Goal: Transaction & Acquisition: Purchase product/service

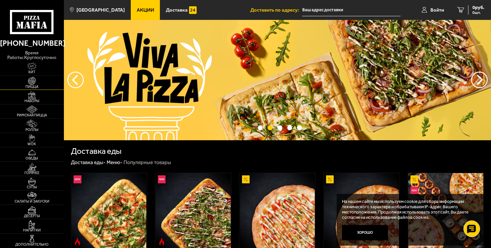
click at [32, 82] on img at bounding box center [32, 81] width 20 height 8
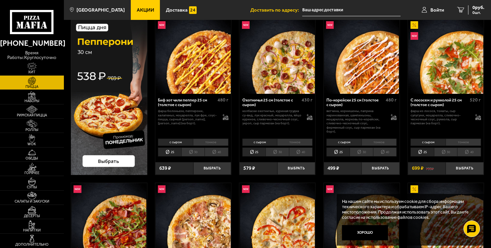
scroll to position [66, 0]
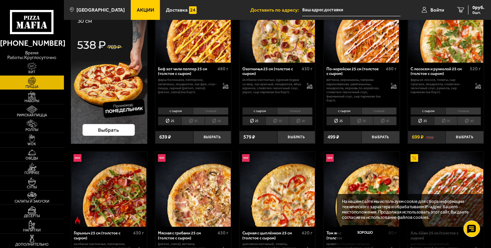
click at [117, 130] on img at bounding box center [109, 65] width 77 height 156
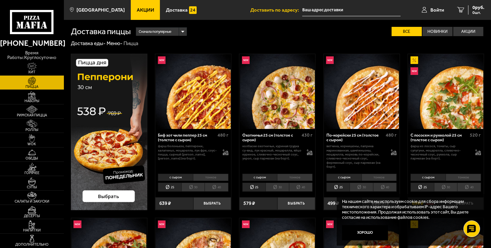
scroll to position [33, 0]
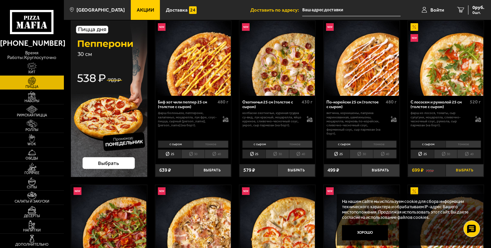
click at [470, 171] on button "Выбрать" at bounding box center [465, 170] width 38 height 13
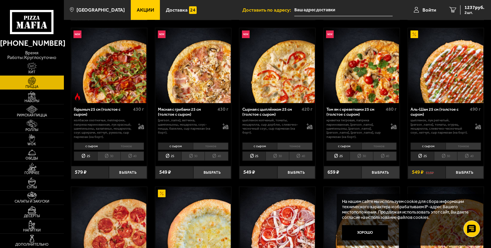
scroll to position [232, 0]
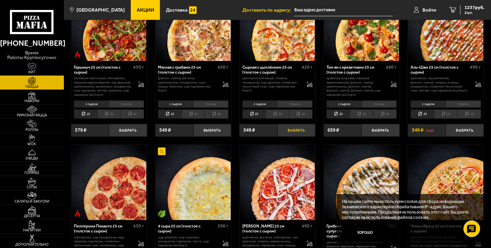
click at [303, 132] on button "Выбрать" at bounding box center [297, 130] width 38 height 13
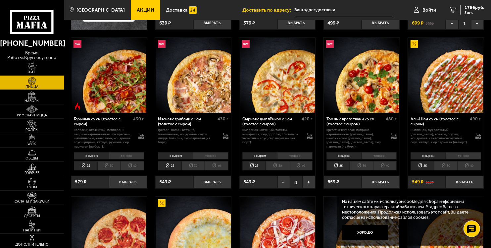
scroll to position [166, 0]
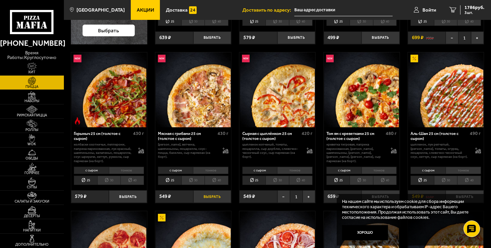
click at [212, 197] on button "Выбрать" at bounding box center [213, 196] width 38 height 13
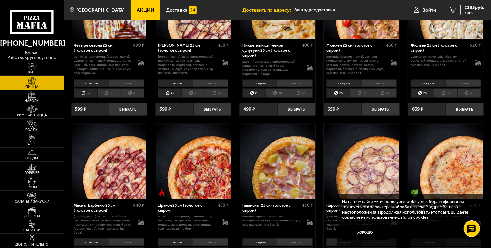
scroll to position [895, 0]
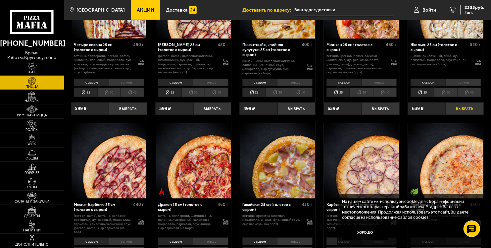
click at [467, 109] on button "Выбрать" at bounding box center [465, 108] width 38 height 13
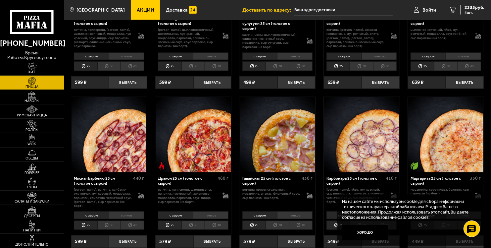
scroll to position [994, 0]
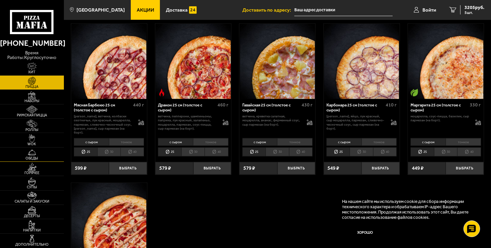
click at [33, 154] on img at bounding box center [32, 152] width 20 height 8
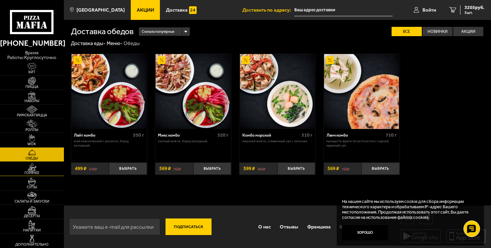
click at [27, 171] on span "Горячее" at bounding box center [32, 173] width 64 height 4
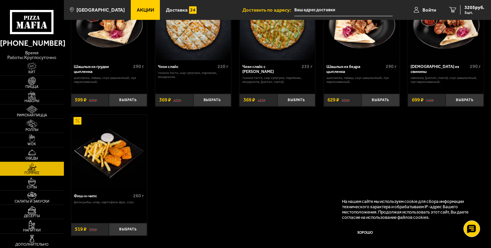
scroll to position [298, 0]
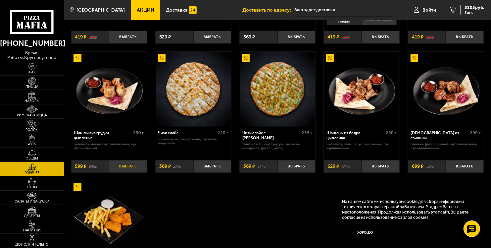
click at [123, 165] on button "Выбрать" at bounding box center [128, 166] width 38 height 13
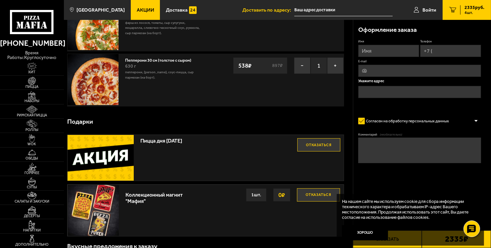
scroll to position [152, 0]
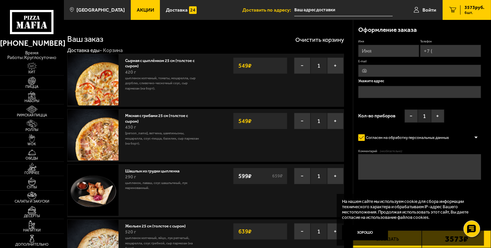
click at [374, 51] on input "Имя" at bounding box center [389, 51] width 61 height 12
type input "Илья"
click at [452, 49] on input "Телефон" at bounding box center [450, 51] width 61 height 12
type input "+7 (911) 957-64-18"
type input "ilya444@mail.ru"
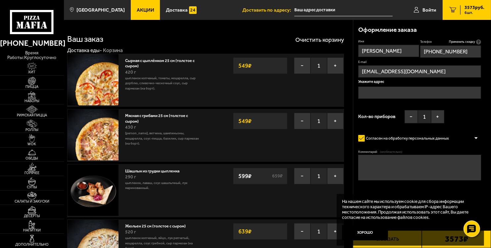
type input "+7 (911) 957-64-18"
click at [384, 91] on input "text" at bounding box center [420, 92] width 123 height 12
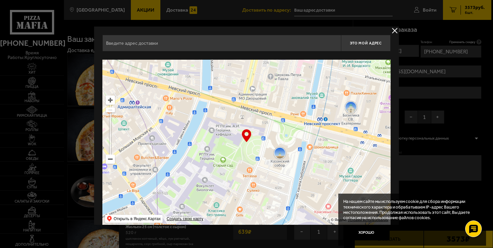
drag, startPoint x: 256, startPoint y: 181, endPoint x: 188, endPoint y: 76, distance: 125.6
click at [154, 46] on div "Это мой адрес Найдите адрес перетащив карту … © Яндекс Условия использования От…" at bounding box center [246, 130] width 288 height 191
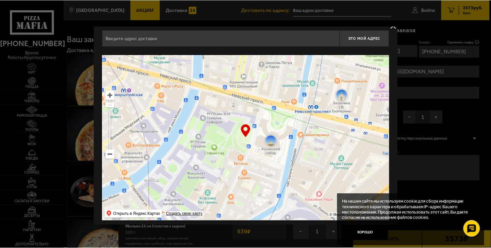
scroll to position [9, 0]
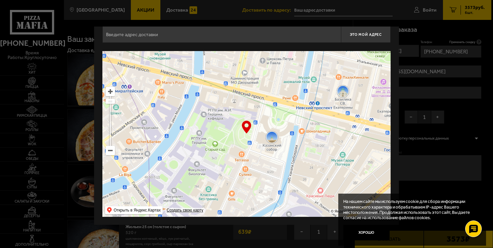
click at [109, 152] on ymaps at bounding box center [110, 150] width 9 height 9
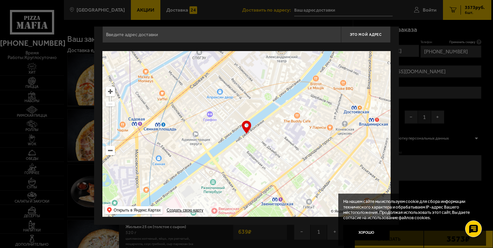
drag, startPoint x: 234, startPoint y: 188, endPoint x: 167, endPoint y: 67, distance: 138.2
click at [167, 67] on ymaps at bounding box center [246, 134] width 288 height 166
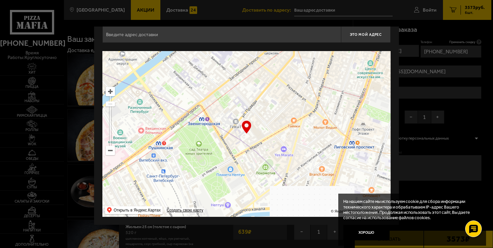
drag, startPoint x: 319, startPoint y: 158, endPoint x: 246, endPoint y: 78, distance: 108.6
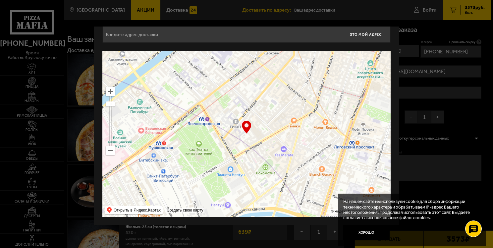
click at [246, 78] on ymaps at bounding box center [246, 134] width 288 height 166
type input "улица Марата, 75Б"
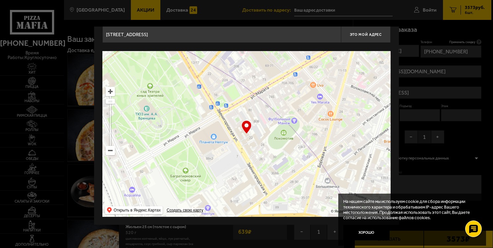
drag, startPoint x: 285, startPoint y: 175, endPoint x: 284, endPoint y: 107, distance: 67.9
click at [284, 107] on ymaps at bounding box center [246, 134] width 288 height 166
type input "улица Марата, 82/20Е"
click at [109, 153] on ymaps at bounding box center [110, 150] width 9 height 9
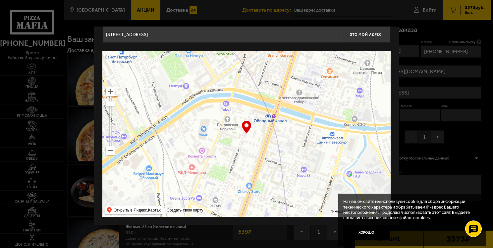
drag, startPoint x: 262, startPoint y: 193, endPoint x: 222, endPoint y: 108, distance: 94.0
click at [222, 108] on ymaps at bounding box center [246, 134] width 288 height 166
type input "Воронежская улица, 52"
click at [110, 152] on ymaps at bounding box center [110, 150] width 9 height 9
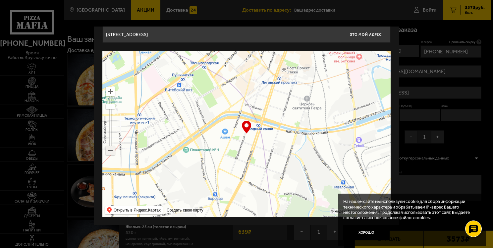
click at [110, 152] on ymaps at bounding box center [110, 150] width 9 height 9
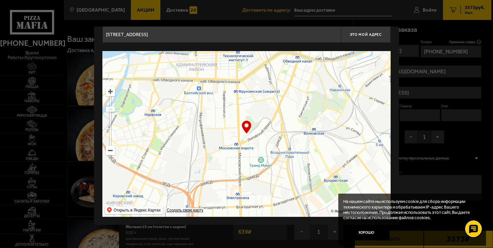
drag, startPoint x: 205, startPoint y: 186, endPoint x: 254, endPoint y: 110, distance: 90.3
click at [254, 110] on ymaps at bounding box center [246, 134] width 288 height 166
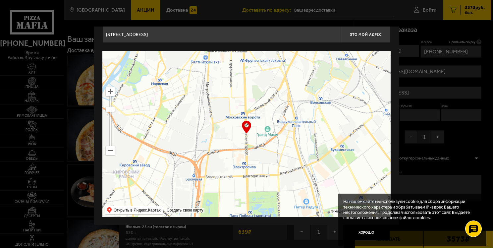
click at [107, 90] on ymaps at bounding box center [110, 91] width 9 height 9
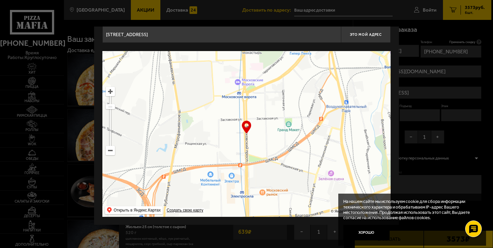
click at [107, 90] on ymaps at bounding box center [110, 91] width 9 height 9
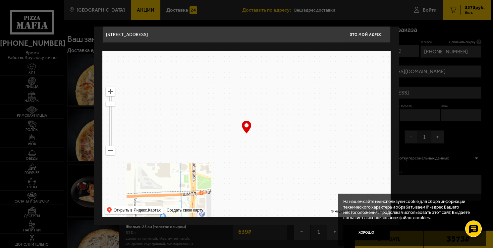
drag, startPoint x: 274, startPoint y: 159, endPoint x: 221, endPoint y: 158, distance: 53.7
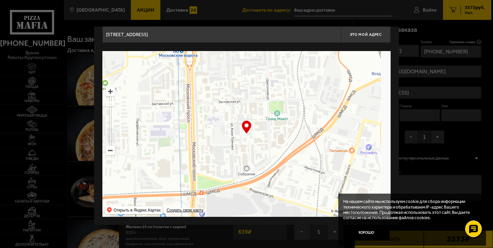
click at [221, 158] on ymaps at bounding box center [246, 134] width 288 height 166
type input "улица Коли Томчака, 28Ж"
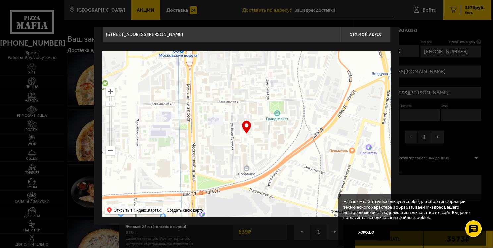
click at [111, 93] on ymaps at bounding box center [110, 91] width 9 height 9
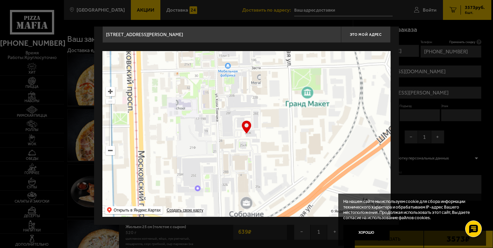
click at [111, 93] on ymaps at bounding box center [110, 91] width 9 height 9
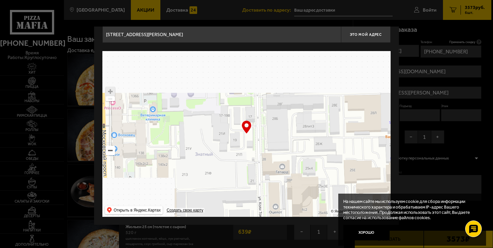
type input "улица Коли Томчака, 28литЗ"
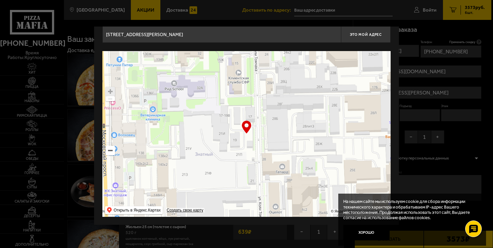
type input "улица Коли Томчака, 28литЗ"
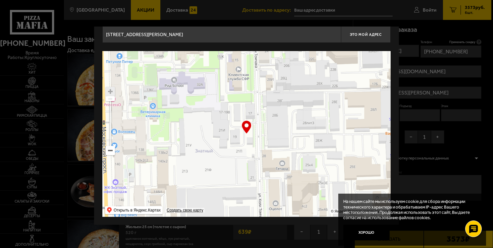
type input "улица Коли Томчака, 17-19Д"
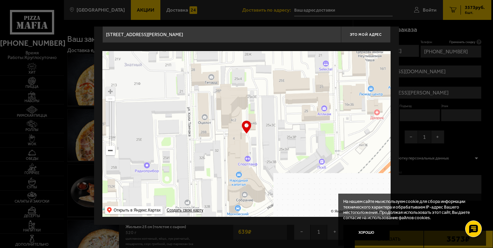
type input "Новорощинская улица, 4"
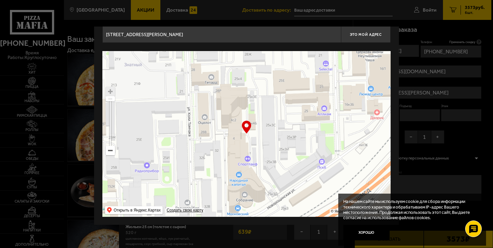
type input "Новорощинская улица, 4"
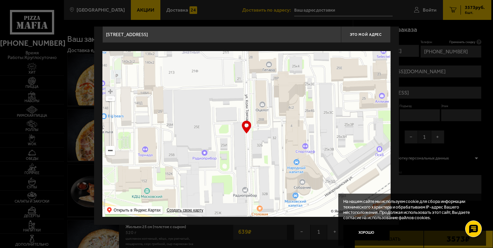
drag, startPoint x: 272, startPoint y: 170, endPoint x: 329, endPoint y: 77, distance: 108.6
click at [329, 77] on ymaps at bounding box center [246, 134] width 288 height 166
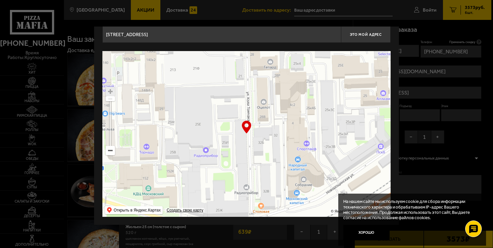
type input "улица Коли Томчака, 25Ж"
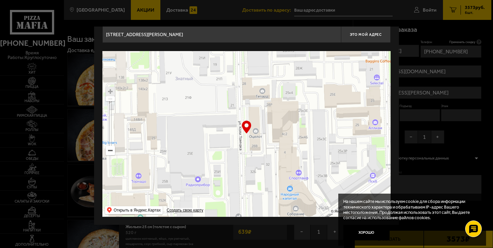
drag, startPoint x: 285, startPoint y: 175, endPoint x: 277, endPoint y: 204, distance: 30.2
click at [277, 204] on ymaps at bounding box center [246, 134] width 288 height 166
type input "улица Коли Томчака, 28В"
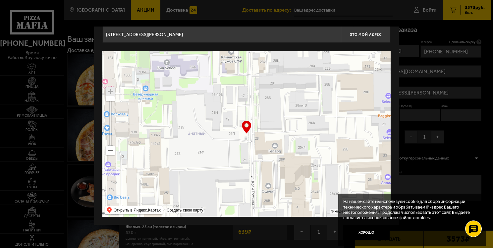
drag, startPoint x: 277, startPoint y: 150, endPoint x: 285, endPoint y: 179, distance: 30.2
click at [285, 179] on ymaps at bounding box center [246, 134] width 288 height 166
type input "улица Коли Томчака, 21П"
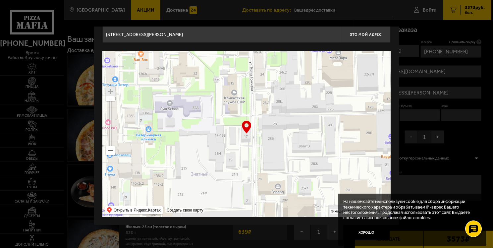
type input "[STREET_ADDRESS][PERSON_NAME]"
drag, startPoint x: 275, startPoint y: 118, endPoint x: 280, endPoint y: 146, distance: 28.2
click at [280, 146] on ymaps at bounding box center [246, 134] width 288 height 166
click at [246, 129] on div "… © Яндекс Условия использования Открыть в Яндекс.Картах Создать свою карту" at bounding box center [246, 134] width 288 height 166
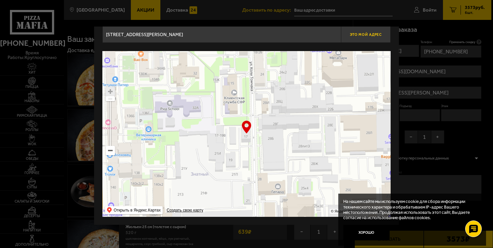
click at [362, 33] on span "Это мой адрес" at bounding box center [366, 34] width 32 height 4
type input "[STREET_ADDRESS][PERSON_NAME]"
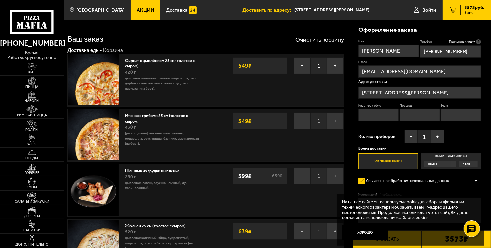
click at [381, 115] on input "Квартира / офис" at bounding box center [379, 115] width 40 height 12
click at [415, 114] on input "Подъезд" at bounding box center [420, 115] width 40 height 12
type input "1"
click at [447, 114] on input "Этаж" at bounding box center [461, 115] width 40 height 12
type input "2"
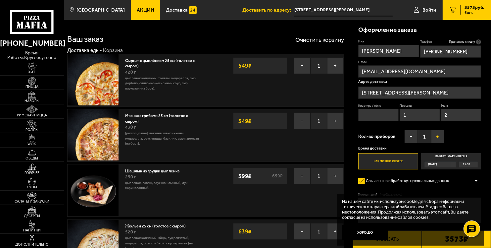
click at [437, 135] on button "+" at bounding box center [437, 136] width 13 height 13
click at [415, 135] on button "−" at bounding box center [411, 136] width 13 height 13
click at [390, 161] on label "Как можно скорее" at bounding box center [389, 161] width 60 height 16
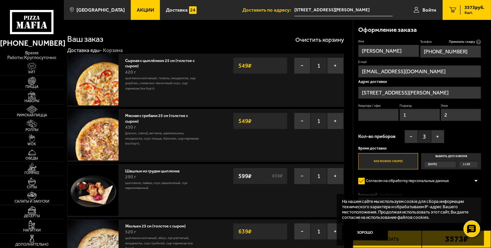
click at [0, 0] on input "Как можно скорее" at bounding box center [0, 0] width 0 height 0
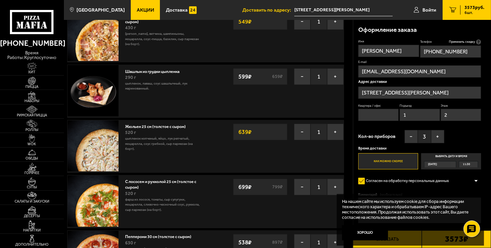
scroll to position [33, 0]
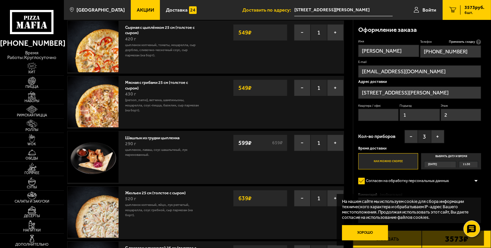
click at [362, 232] on button "Хорошо" at bounding box center [365, 232] width 46 height 15
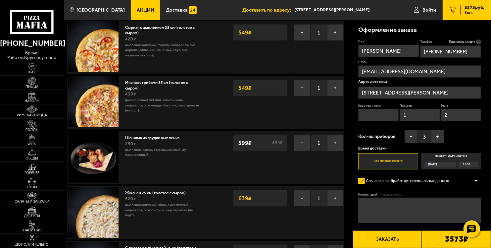
click at [380, 206] on textarea "Комментарий (необязательно)" at bounding box center [420, 210] width 123 height 26
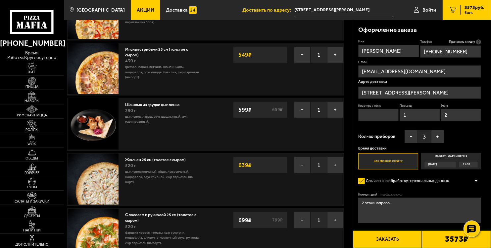
scroll to position [66, 0]
type textarea "2 этаж направо"
click at [387, 242] on button "Заказать" at bounding box center [387, 239] width 69 height 18
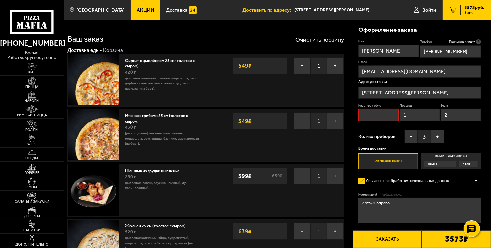
scroll to position [0, 0]
click at [371, 116] on input "Квартира / офис" at bounding box center [379, 115] width 40 height 12
type input "201"
click at [394, 240] on button "Заказать" at bounding box center [387, 239] width 69 height 18
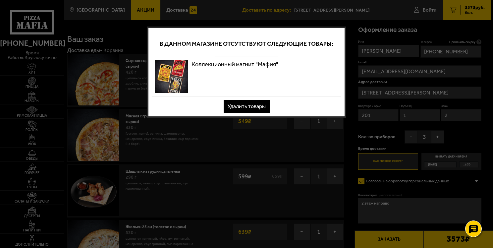
click at [255, 106] on button "Удалить товары" at bounding box center [247, 106] width 46 height 13
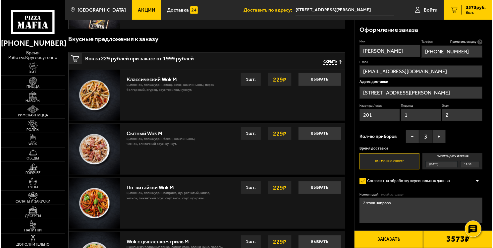
scroll to position [497, 0]
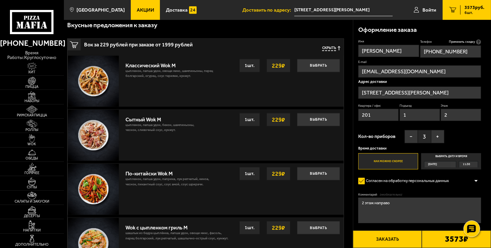
click at [395, 241] on button "Заказать" at bounding box center [387, 239] width 69 height 18
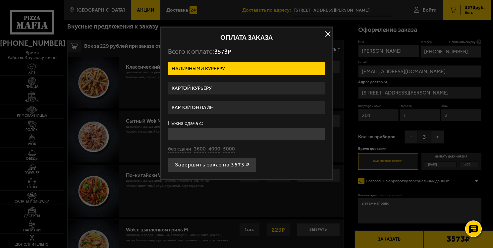
click at [203, 108] on label "Картой онлайн" at bounding box center [246, 107] width 157 height 13
click at [0, 0] on input "Картой онлайн" at bounding box center [0, 0] width 0 height 0
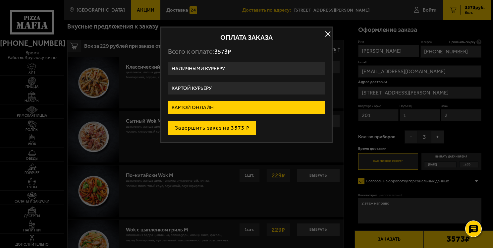
click at [224, 128] on button "Завершить заказ на 3573 ₽" at bounding box center [212, 128] width 88 height 15
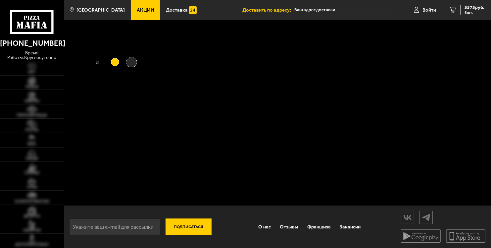
type input "[STREET_ADDRESS][PERSON_NAME]"
